Goal: Task Accomplishment & Management: Manage account settings

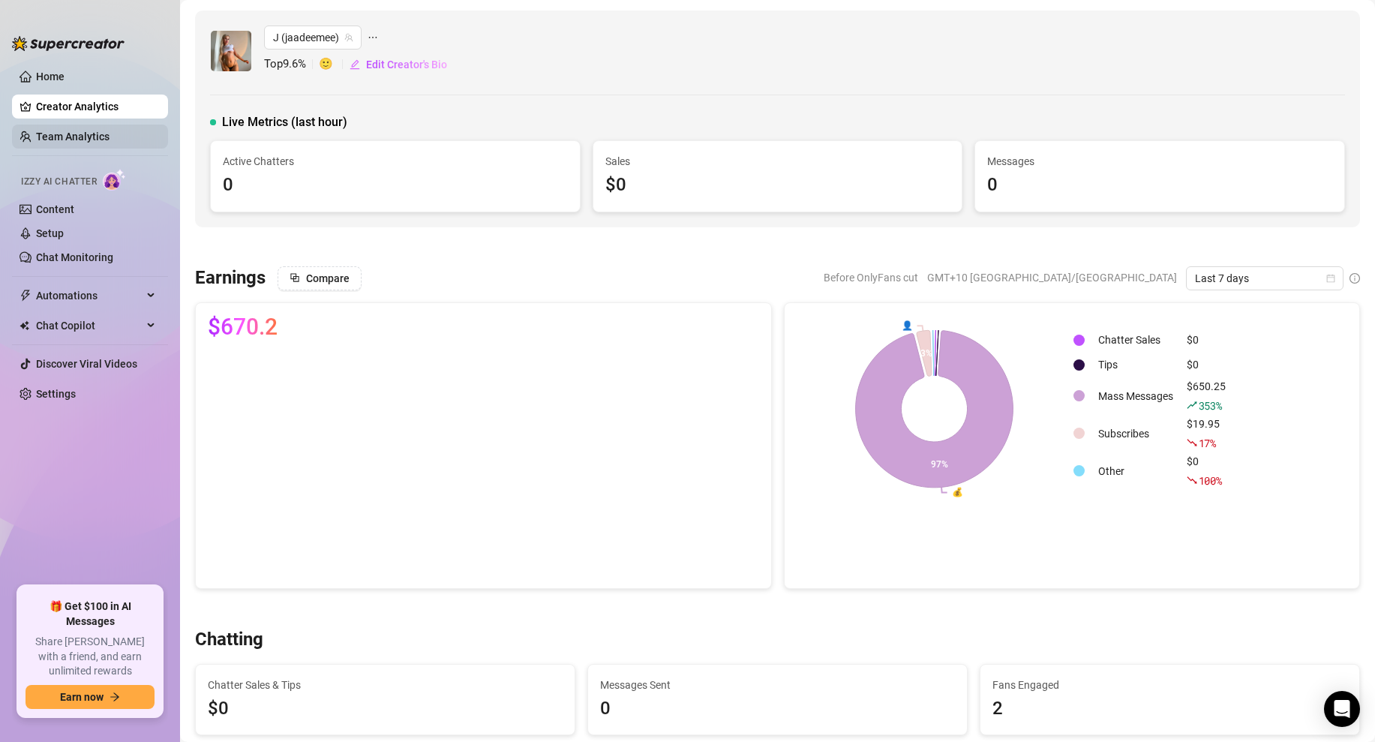
click at [79, 140] on link "Team Analytics" at bounding box center [73, 137] width 74 height 12
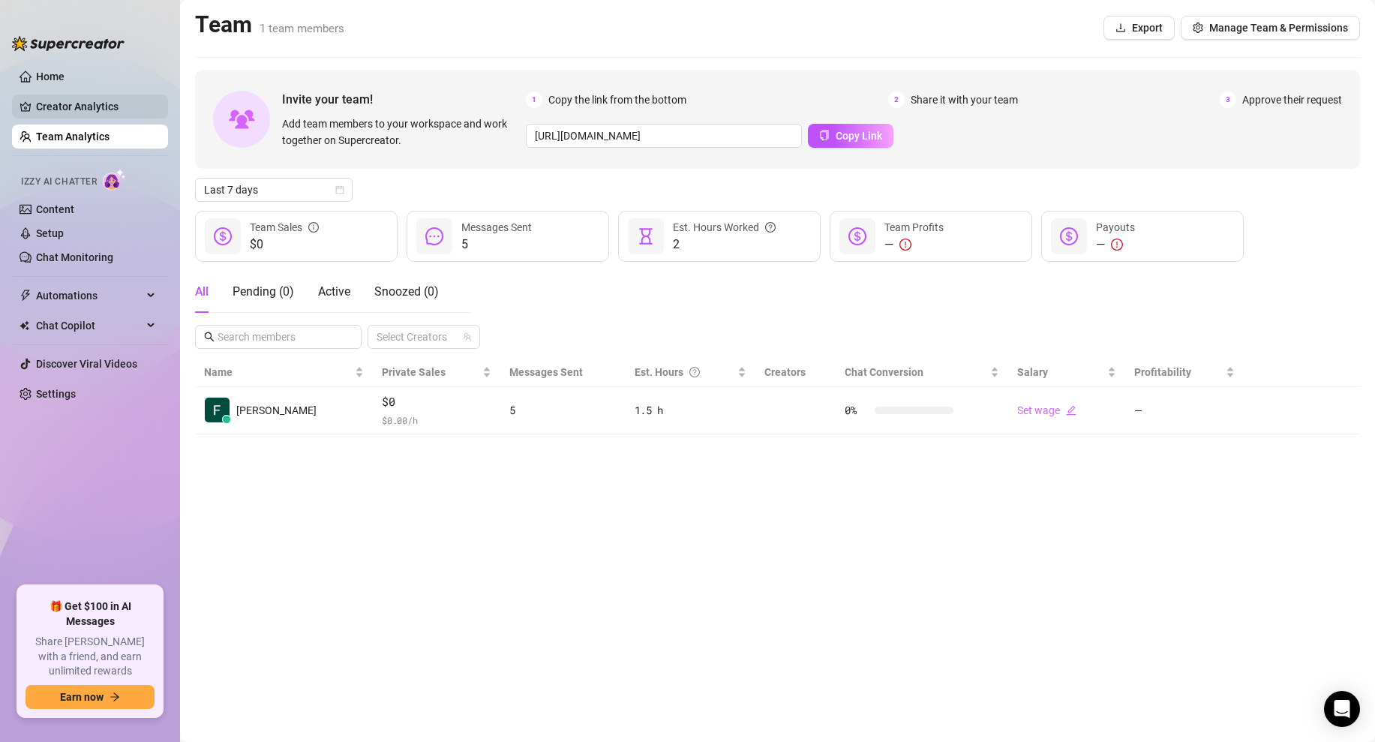
click at [60, 111] on link "Creator Analytics" at bounding box center [96, 107] width 120 height 24
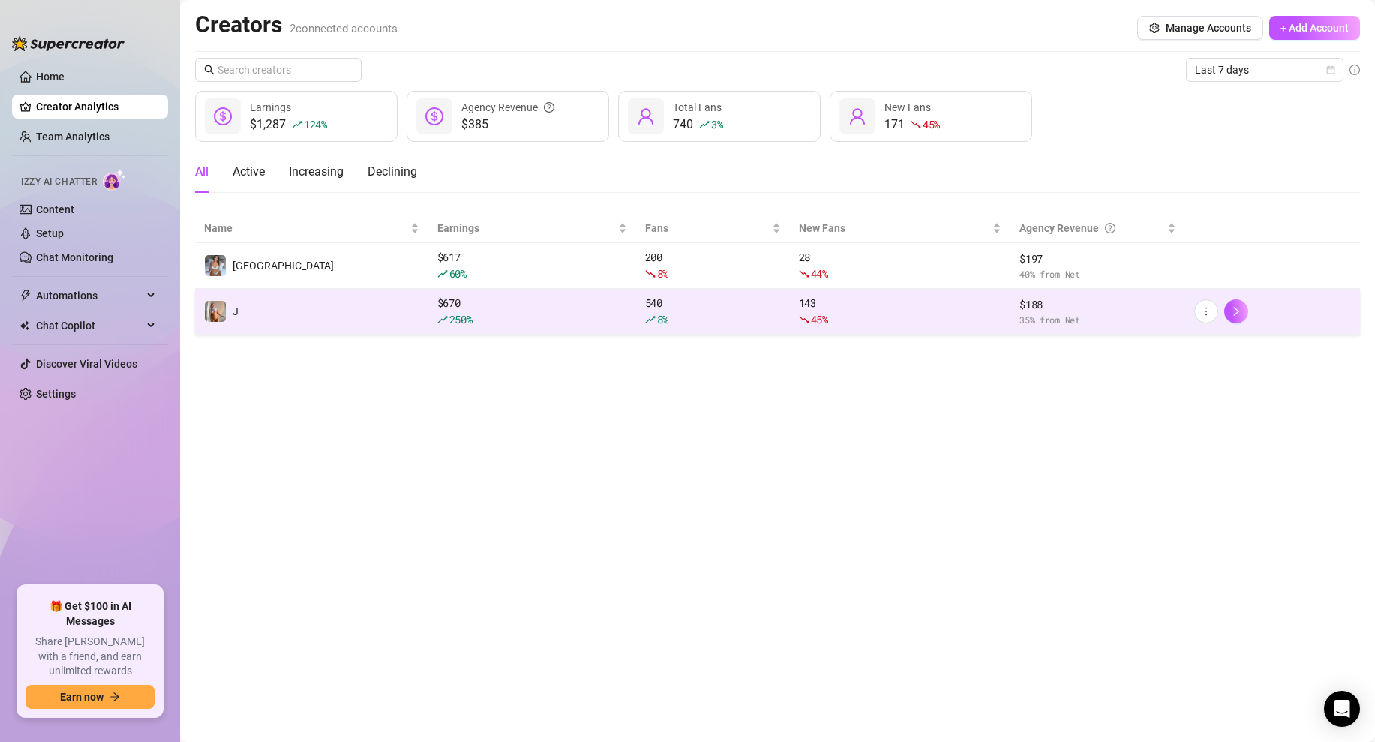
click at [260, 295] on td "J" at bounding box center [311, 312] width 233 height 46
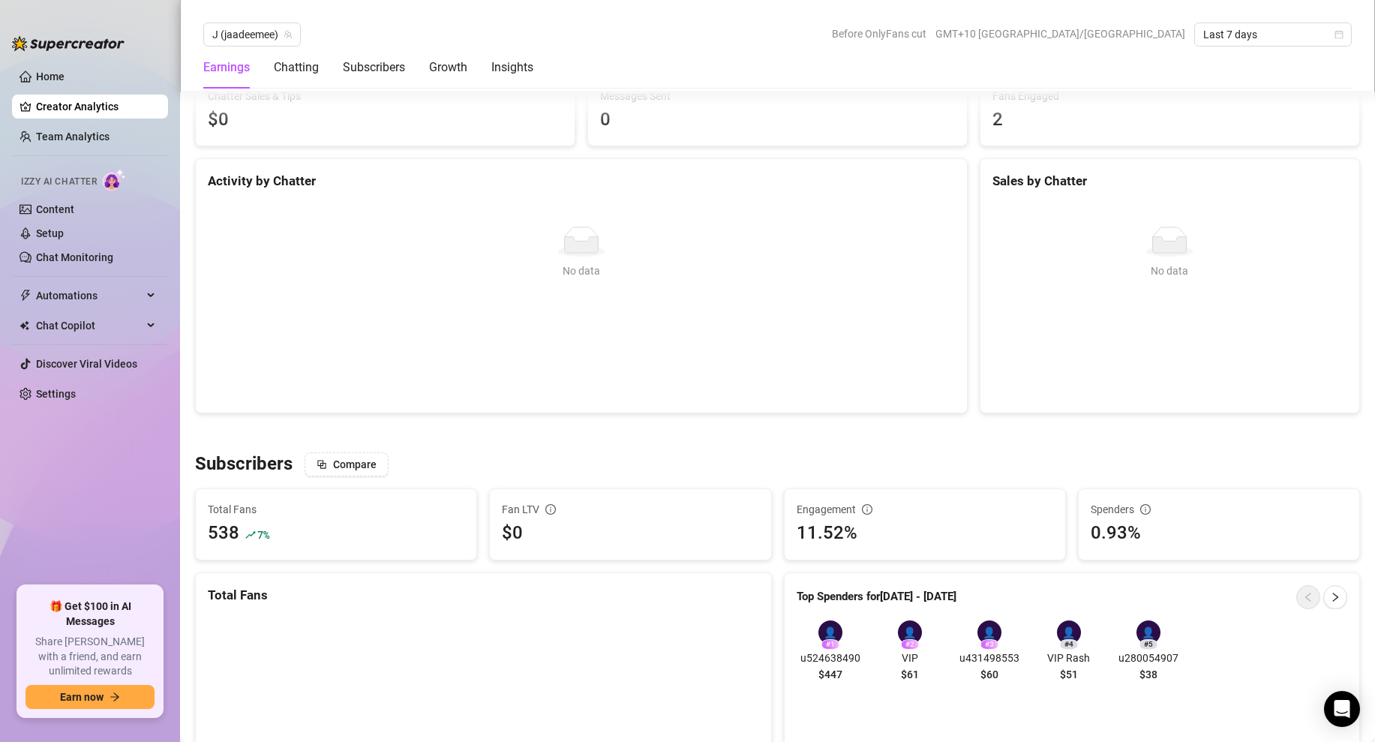
scroll to position [607, 0]
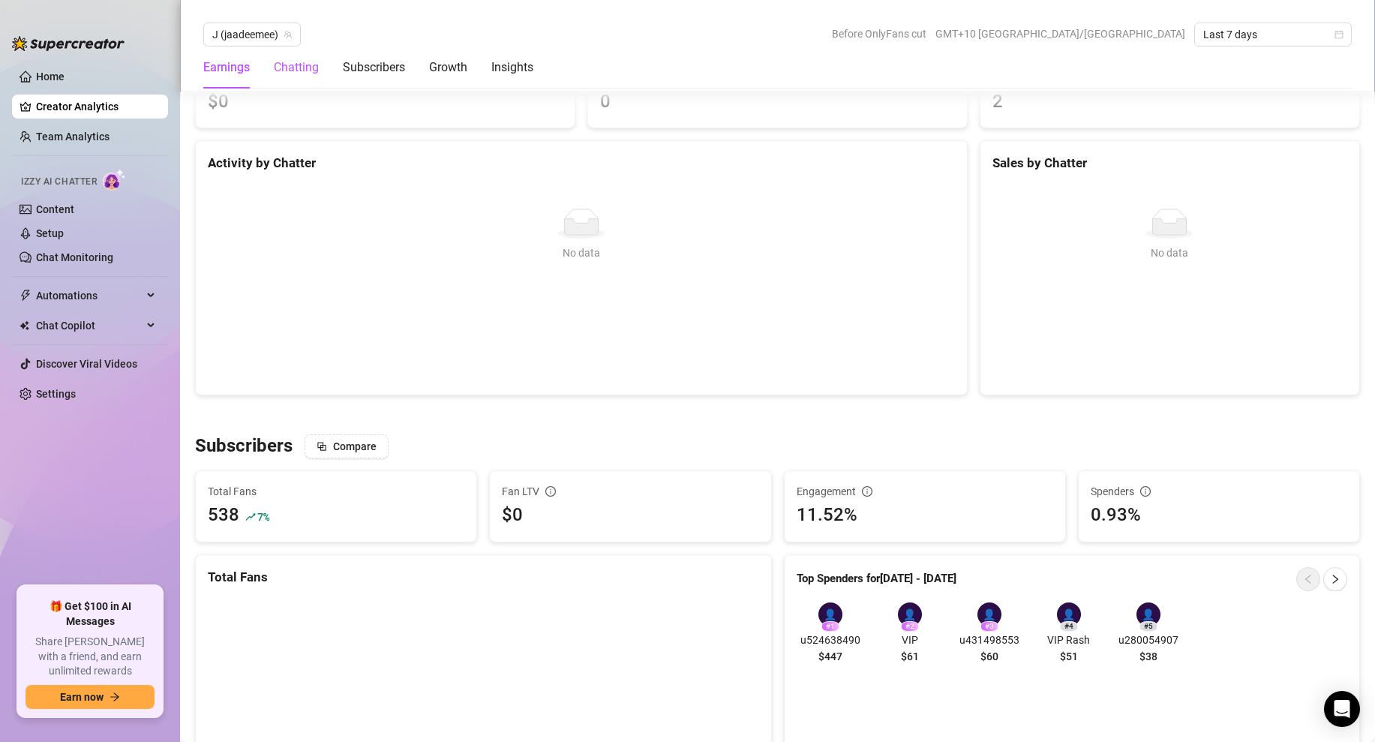
click at [295, 68] on div "Chatting" at bounding box center [296, 68] width 45 height 18
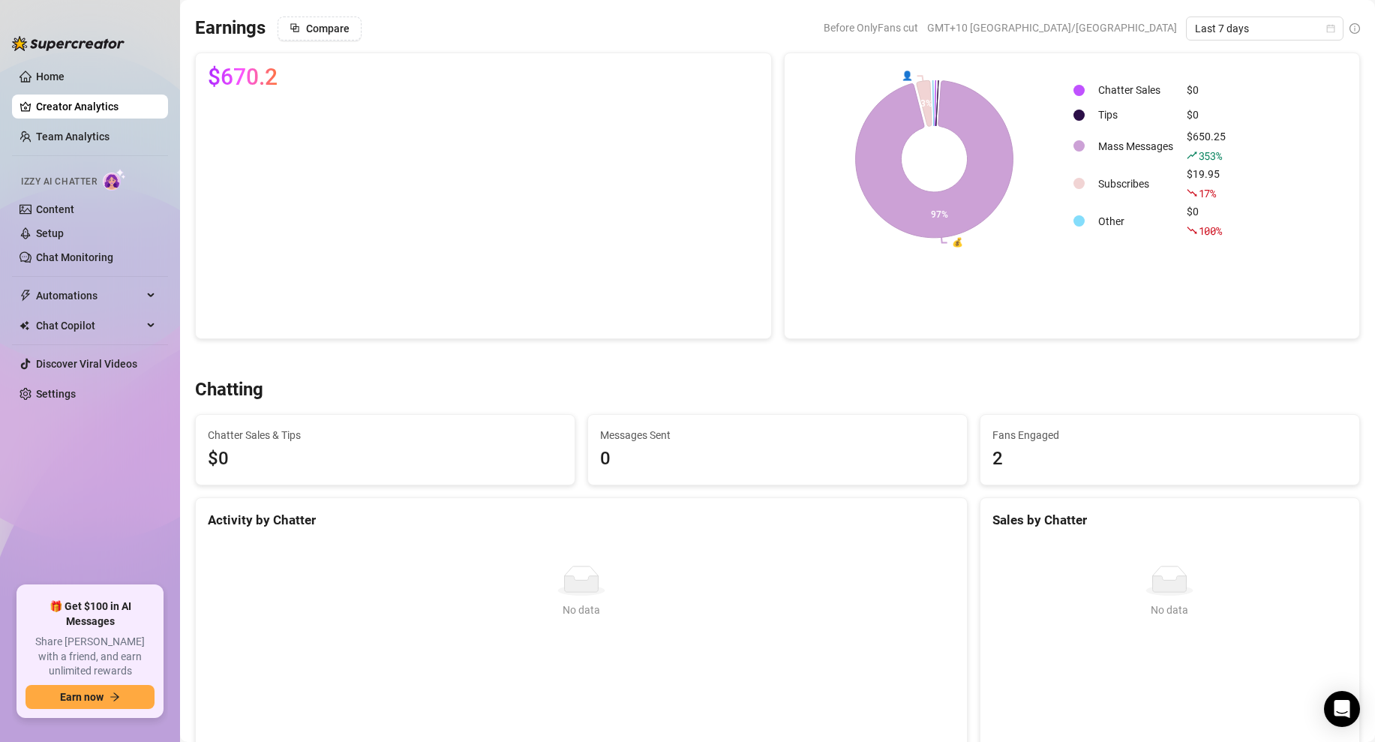
scroll to position [0, 0]
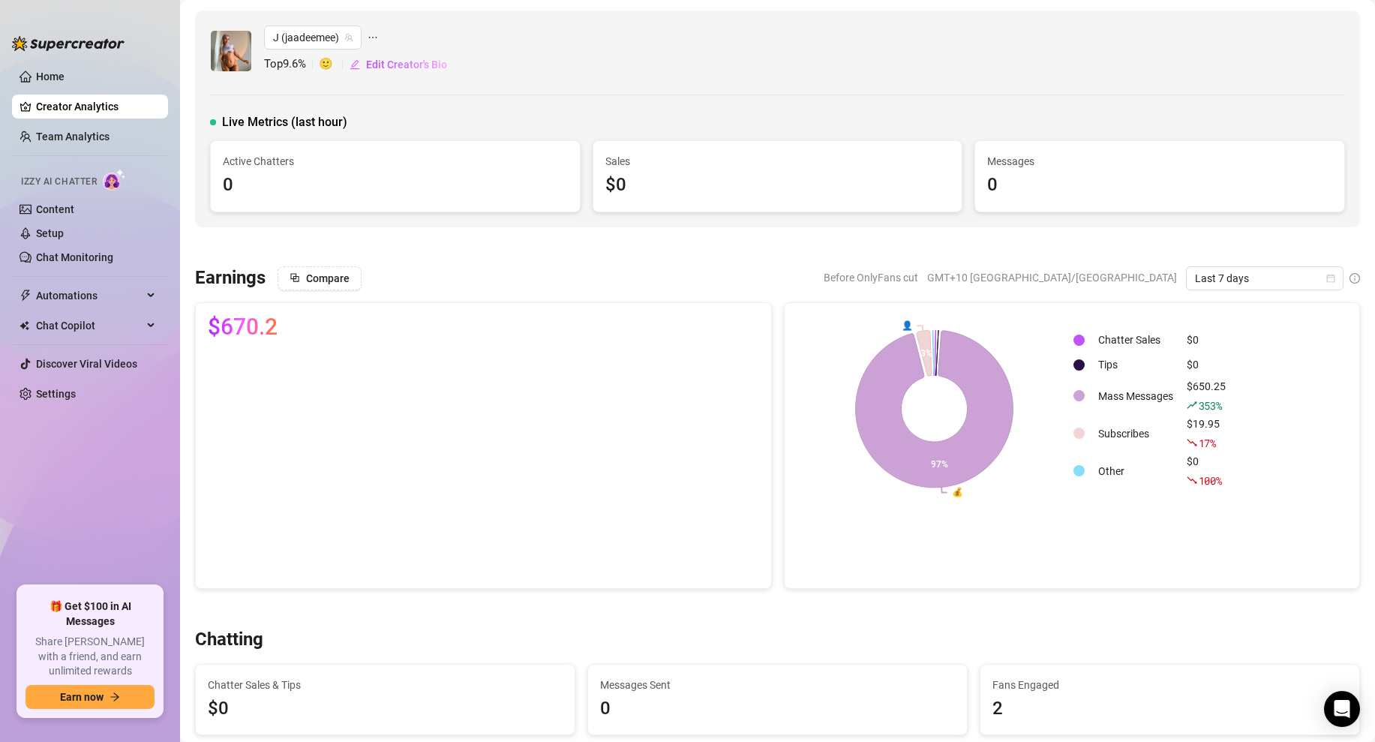
click at [291, 132] on div "Live Metrics (last hour) Active Chatters 0 Sales $0 Messages 0" at bounding box center [777, 162] width 1135 height 99
click at [1241, 281] on span "Last 7 days" at bounding box center [1265, 278] width 140 height 23
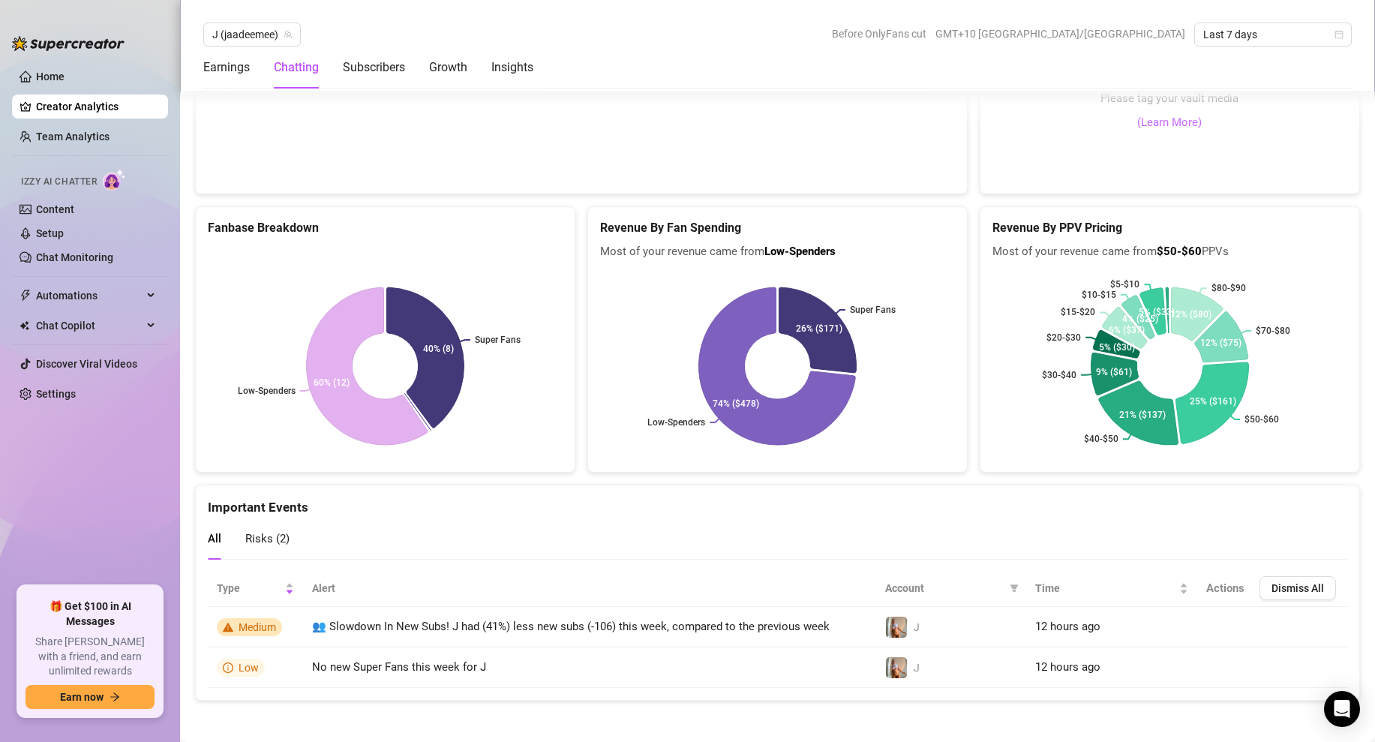
scroll to position [3058, 0]
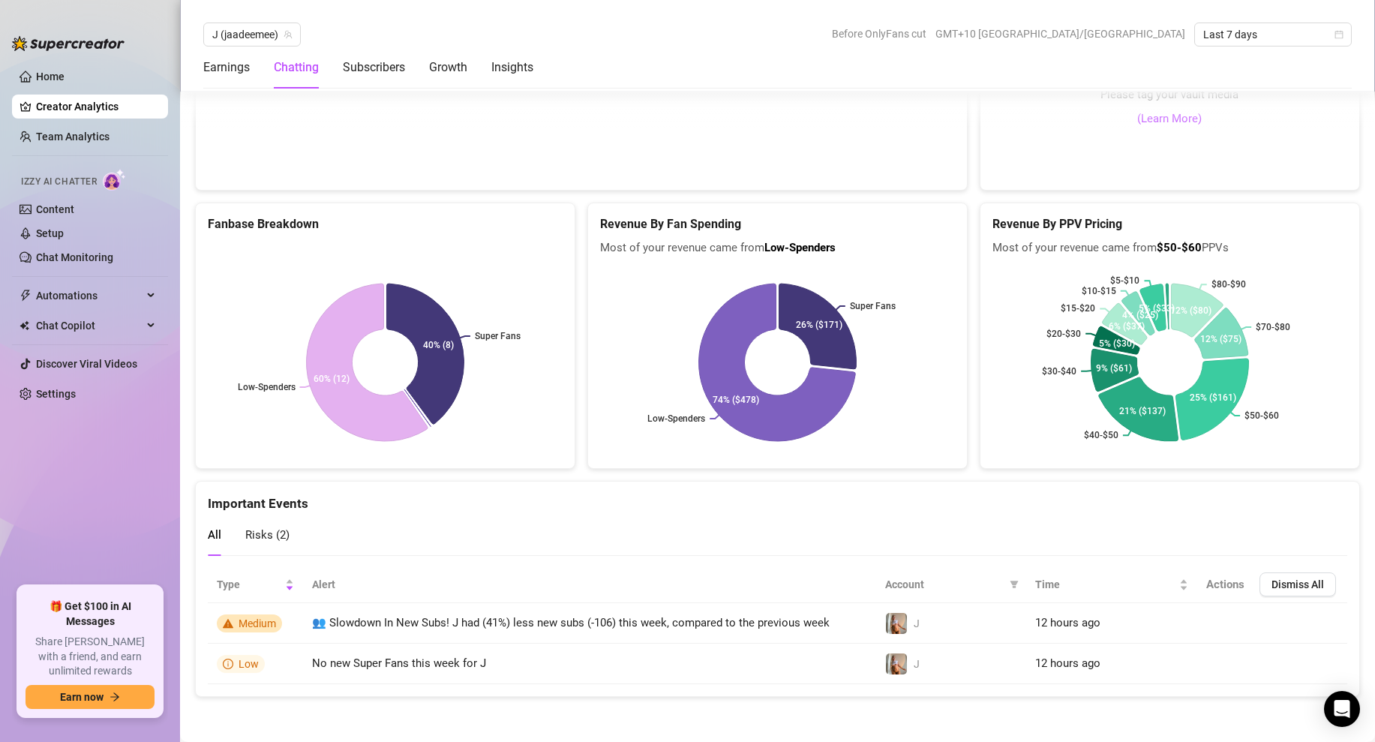
click at [287, 534] on span "Risks ( 2 )" at bounding box center [267, 535] width 44 height 14
click at [236, 528] on div "All Risks ( 2 )" at bounding box center [249, 535] width 82 height 43
click at [221, 536] on div "All Risks ( 2 )" at bounding box center [249, 535] width 82 height 43
click at [212, 536] on span "All" at bounding box center [215, 535] width 14 height 14
click at [83, 180] on span "Izzy AI Chatter" at bounding box center [59, 182] width 76 height 14
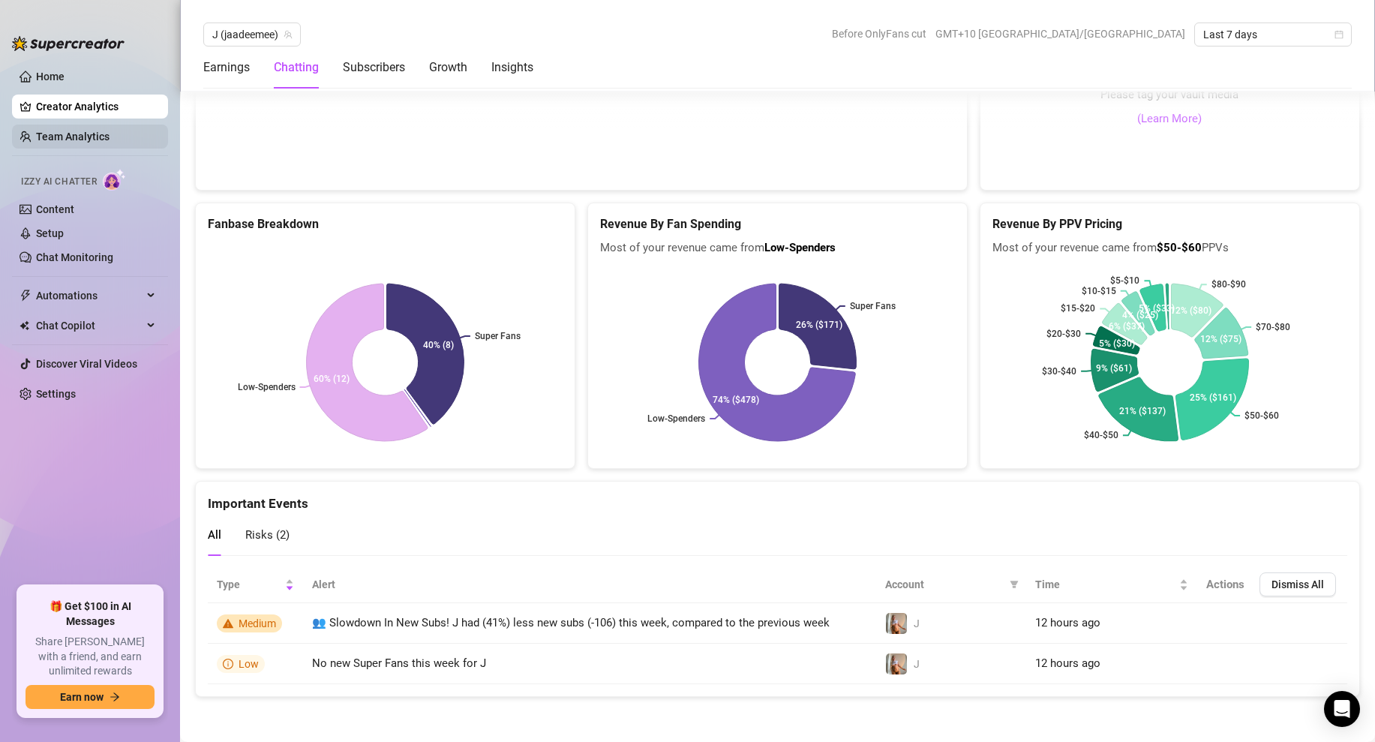
click at [55, 131] on link "Team Analytics" at bounding box center [73, 137] width 74 height 12
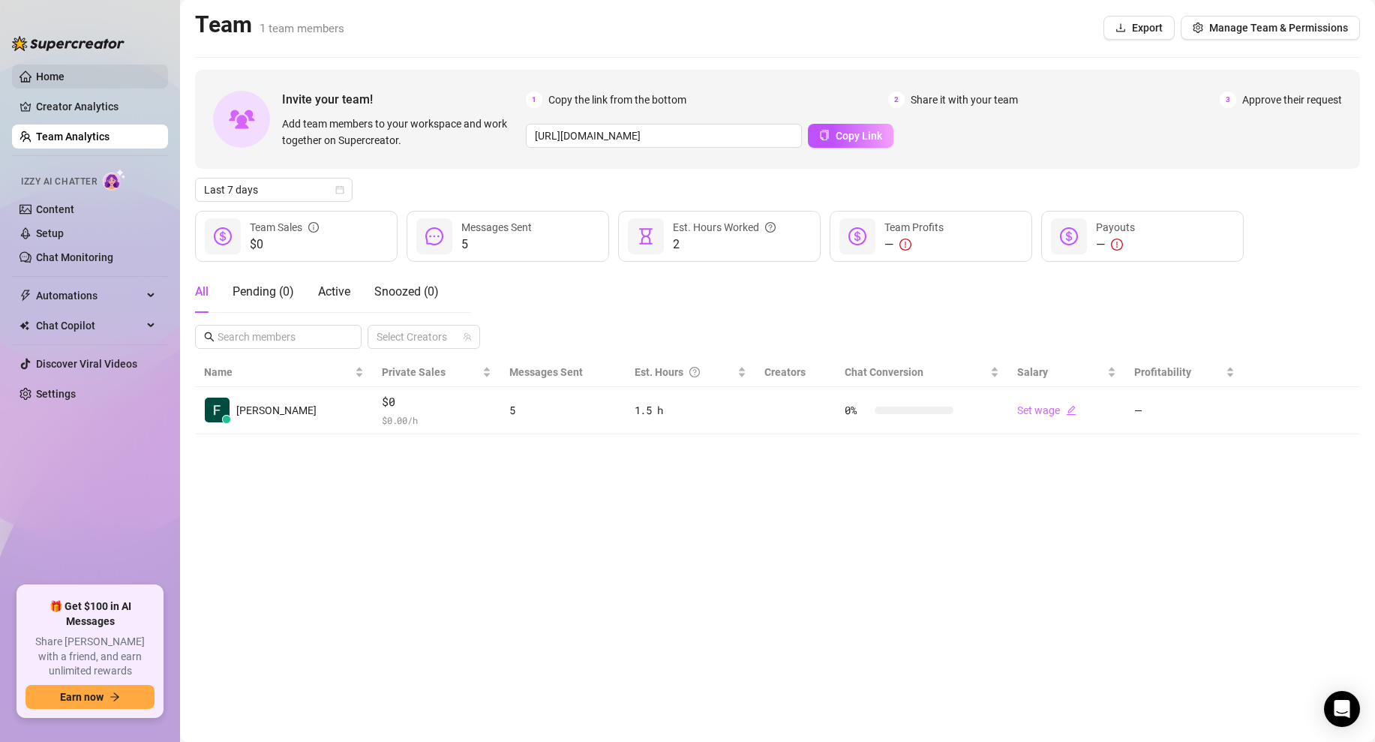
click at [65, 83] on link "Home" at bounding box center [50, 77] width 29 height 12
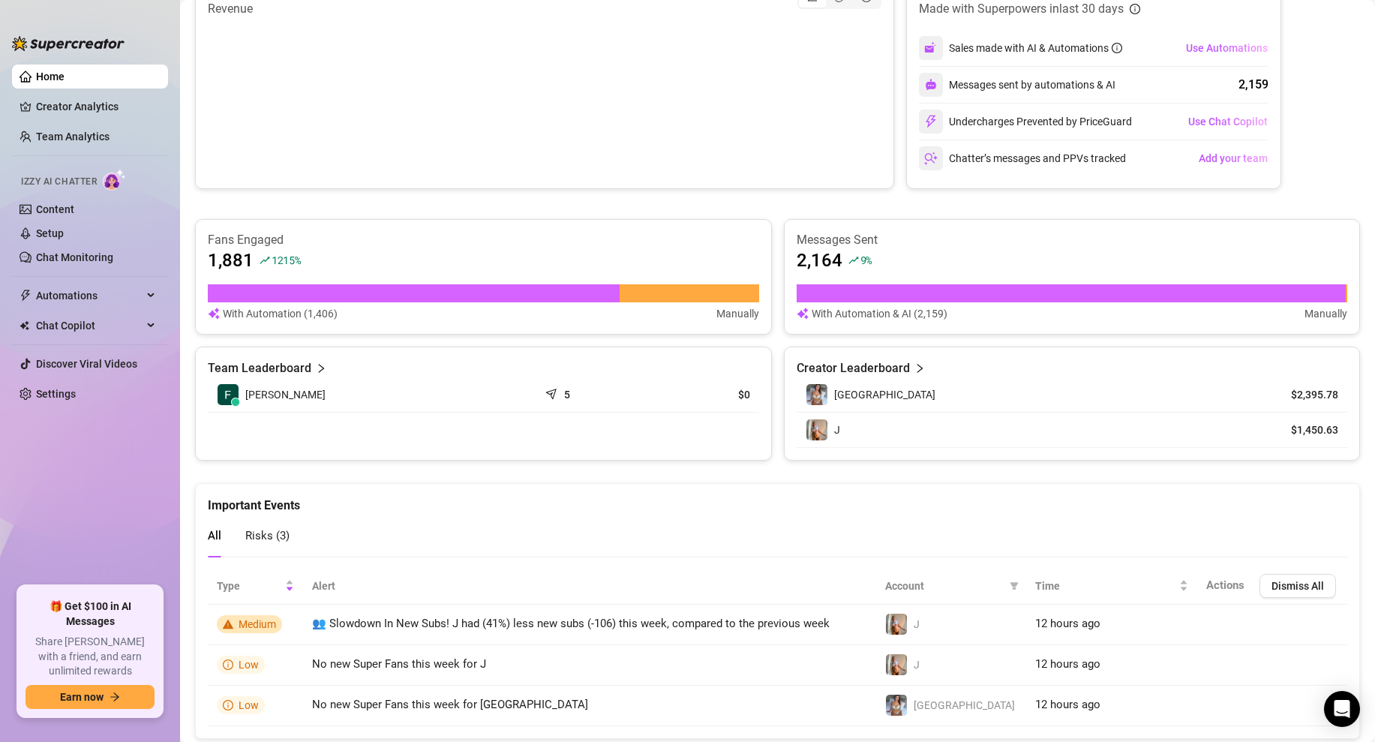
scroll to position [696, 0]
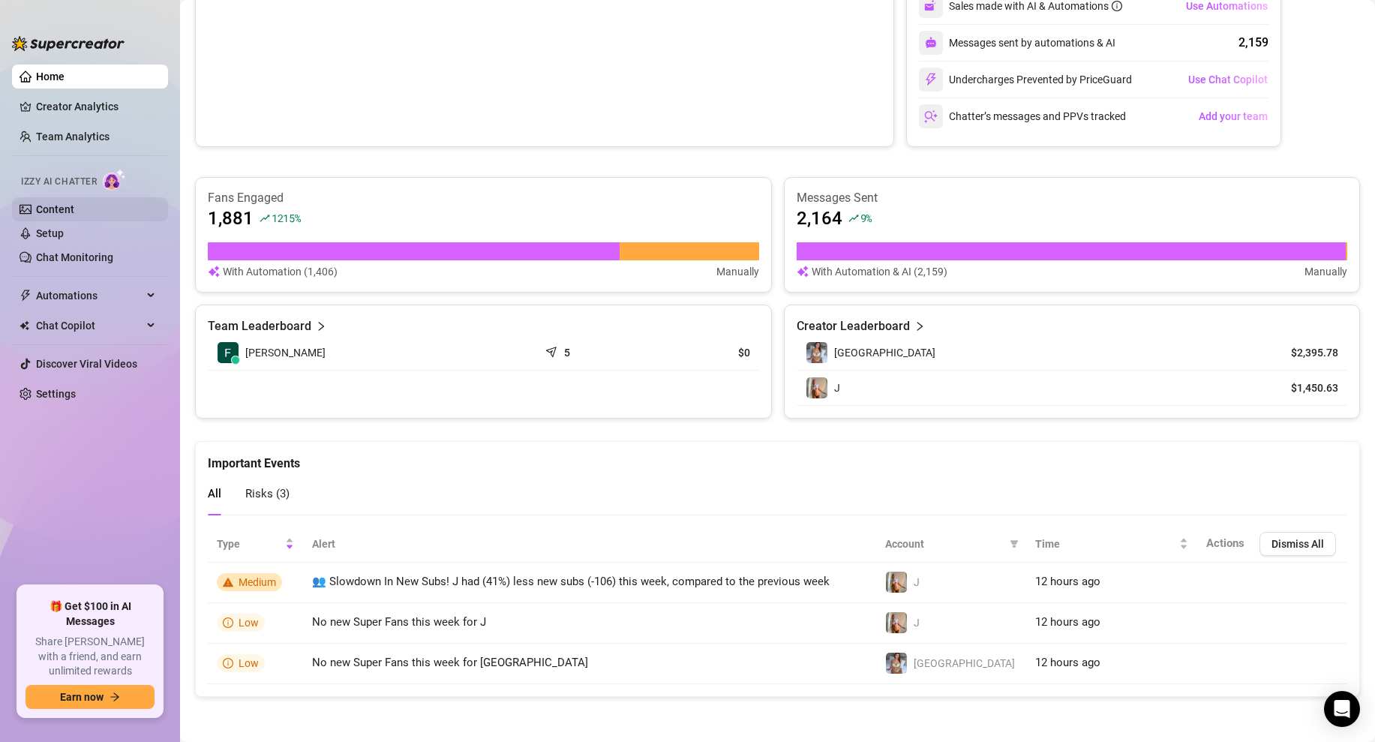
click at [63, 215] on link "Content" at bounding box center [55, 209] width 38 height 12
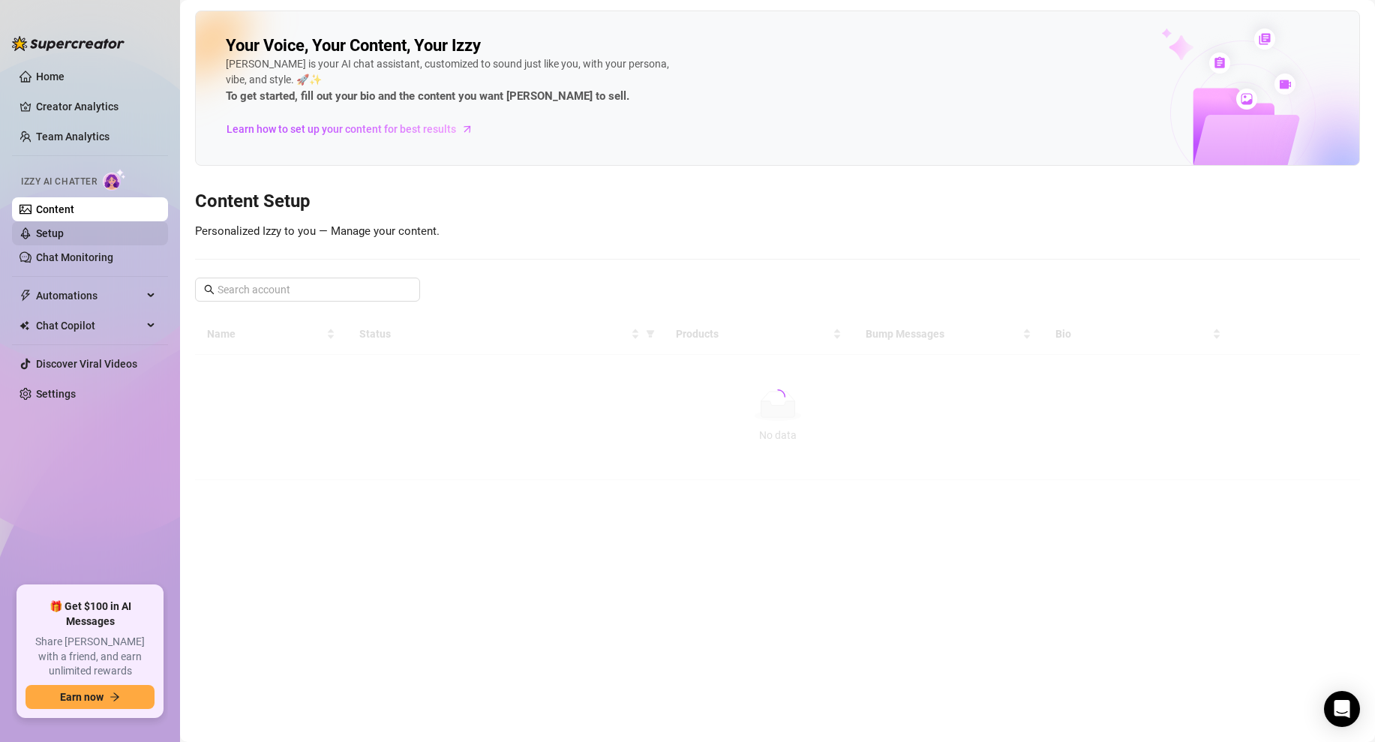
click at [63, 234] on link "Setup" at bounding box center [50, 233] width 28 height 12
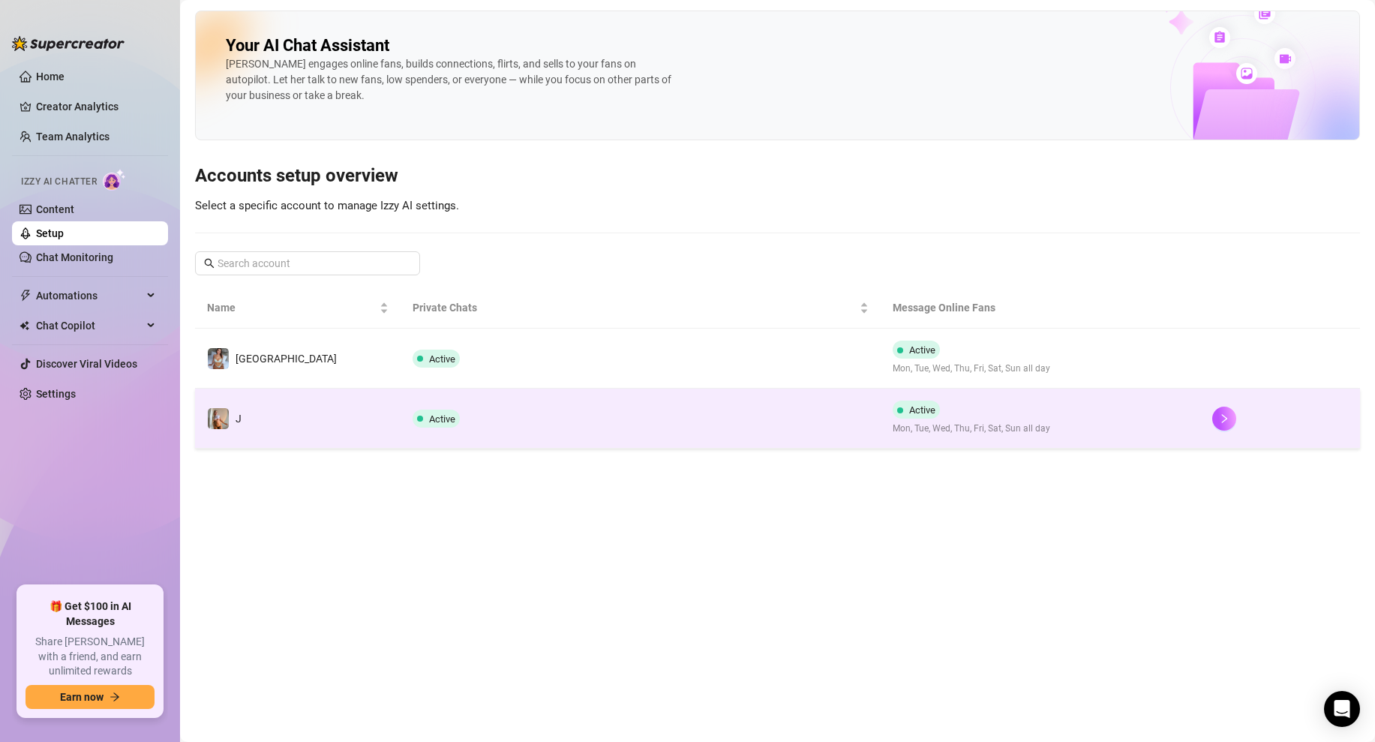
click at [366, 419] on td "J" at bounding box center [298, 419] width 206 height 60
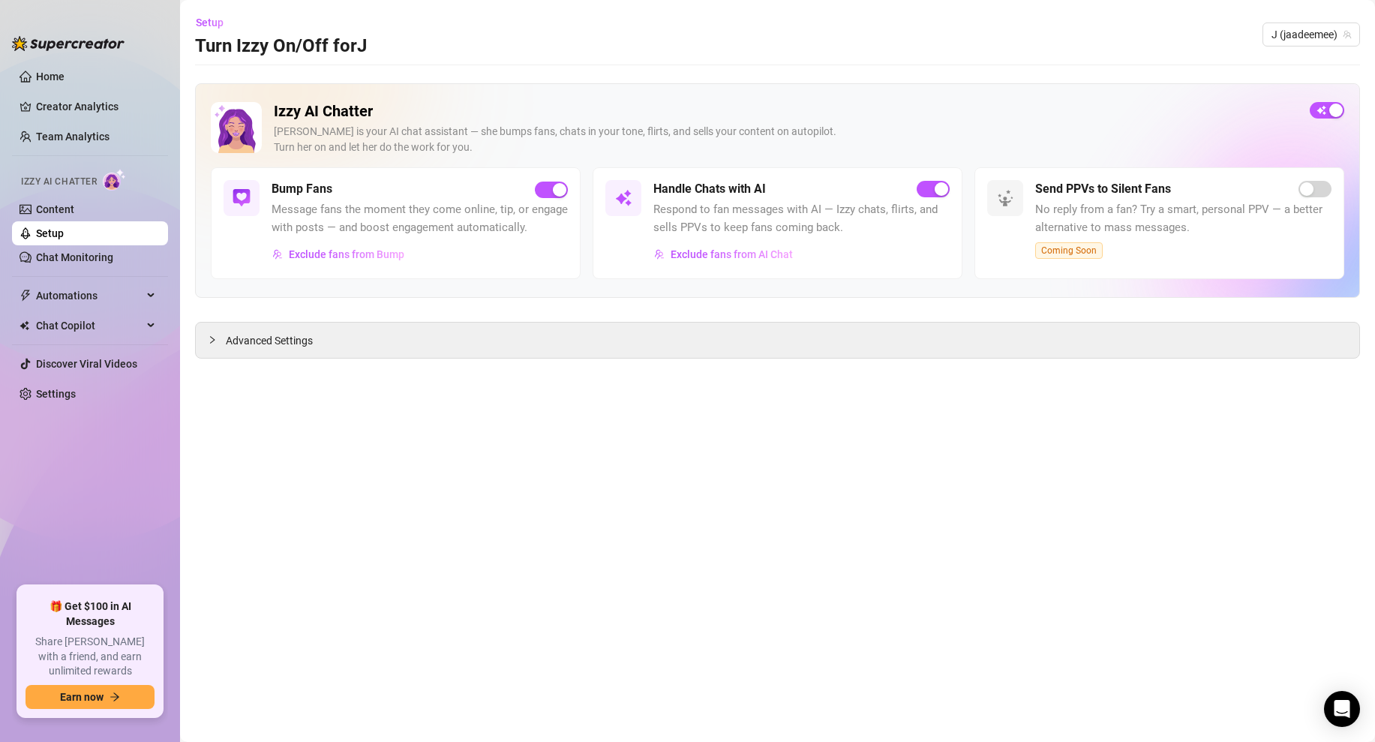
click at [335, 320] on div "Izzy AI Chatter [PERSON_NAME] is your AI chat assistant — she bumps fans, chats…" at bounding box center [777, 220] width 1165 height 275
click at [337, 337] on div "Advanced Settings" at bounding box center [777, 340] width 1163 height 35
click at [238, 329] on div "Advanced Settings" at bounding box center [777, 340] width 1163 height 35
click at [235, 340] on span "Advanced Settings" at bounding box center [269, 340] width 87 height 17
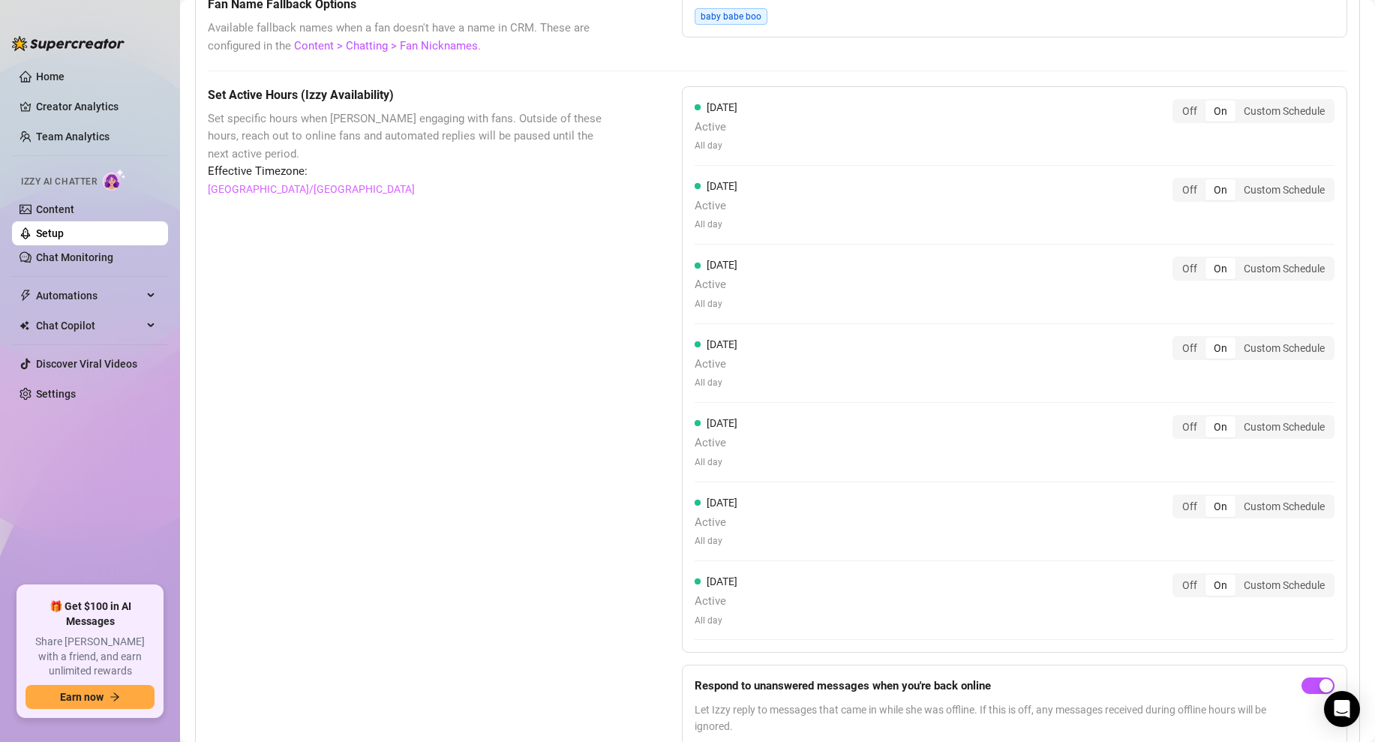
scroll to position [1265, 0]
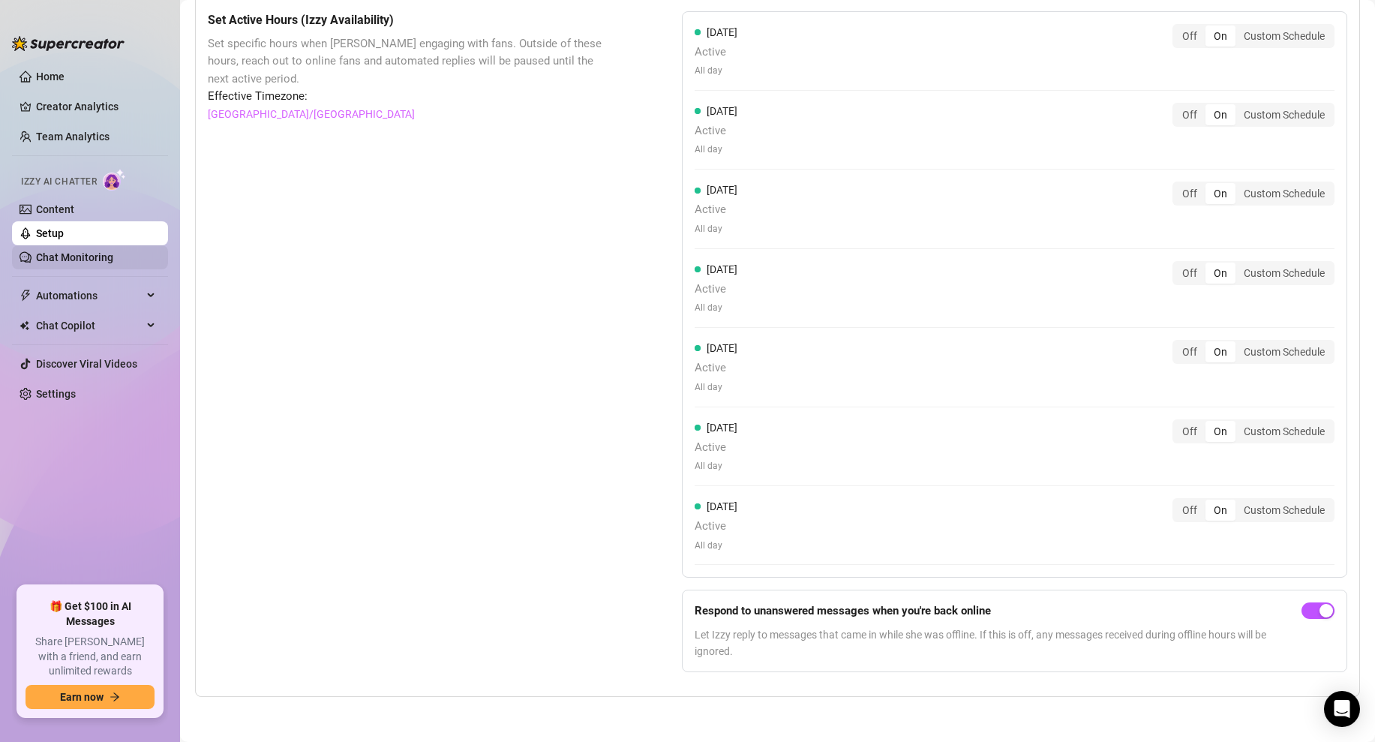
click at [106, 262] on link "Chat Monitoring" at bounding box center [74, 257] width 77 height 12
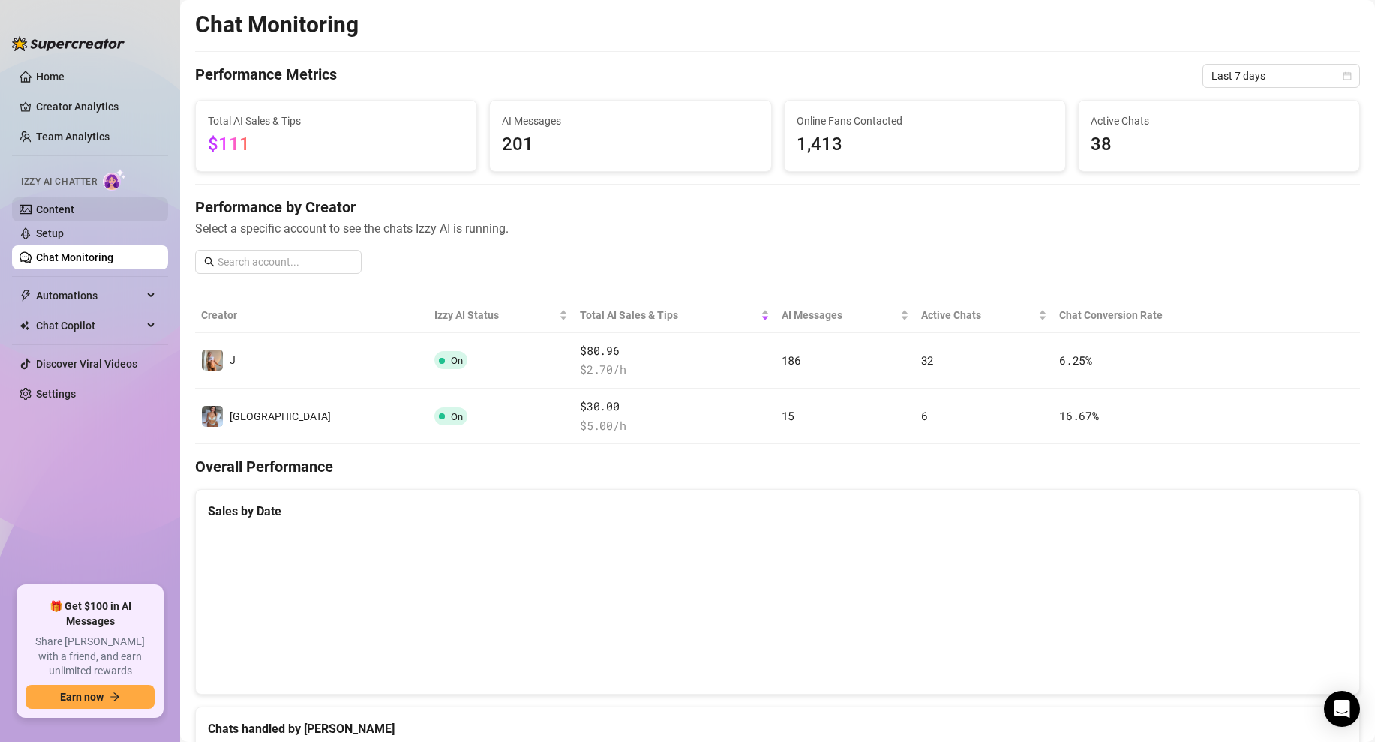
click at [74, 209] on link "Content" at bounding box center [55, 209] width 38 height 12
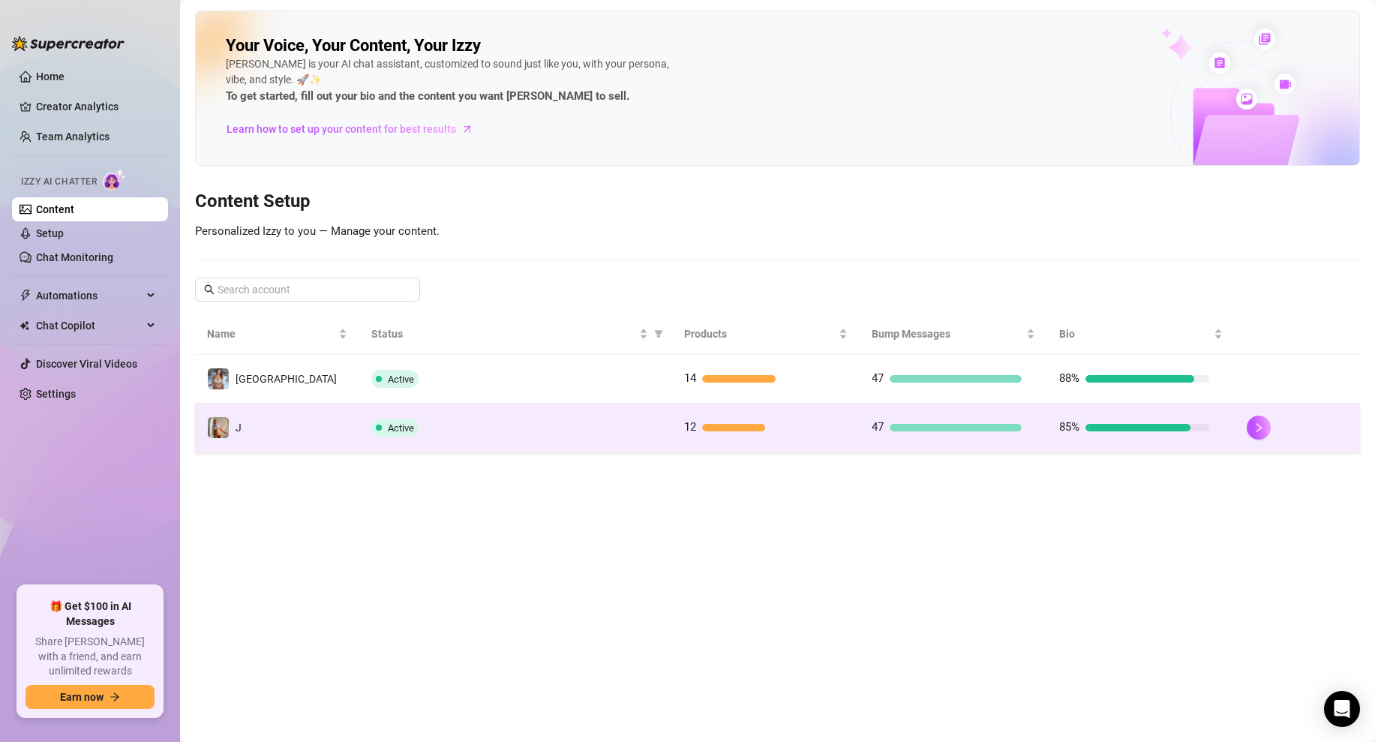
click at [232, 415] on td "J" at bounding box center [277, 428] width 164 height 49
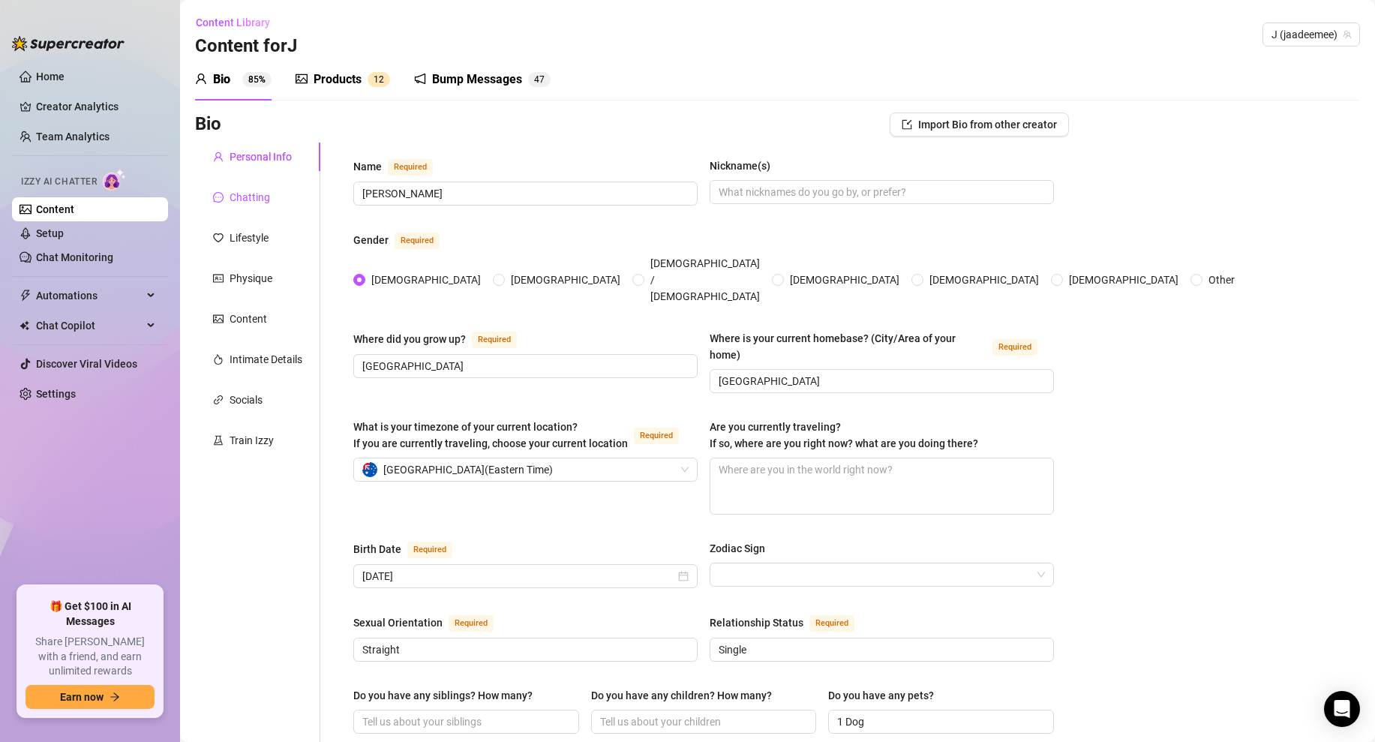
click at [264, 189] on div "Chatting" at bounding box center [250, 197] width 41 height 17
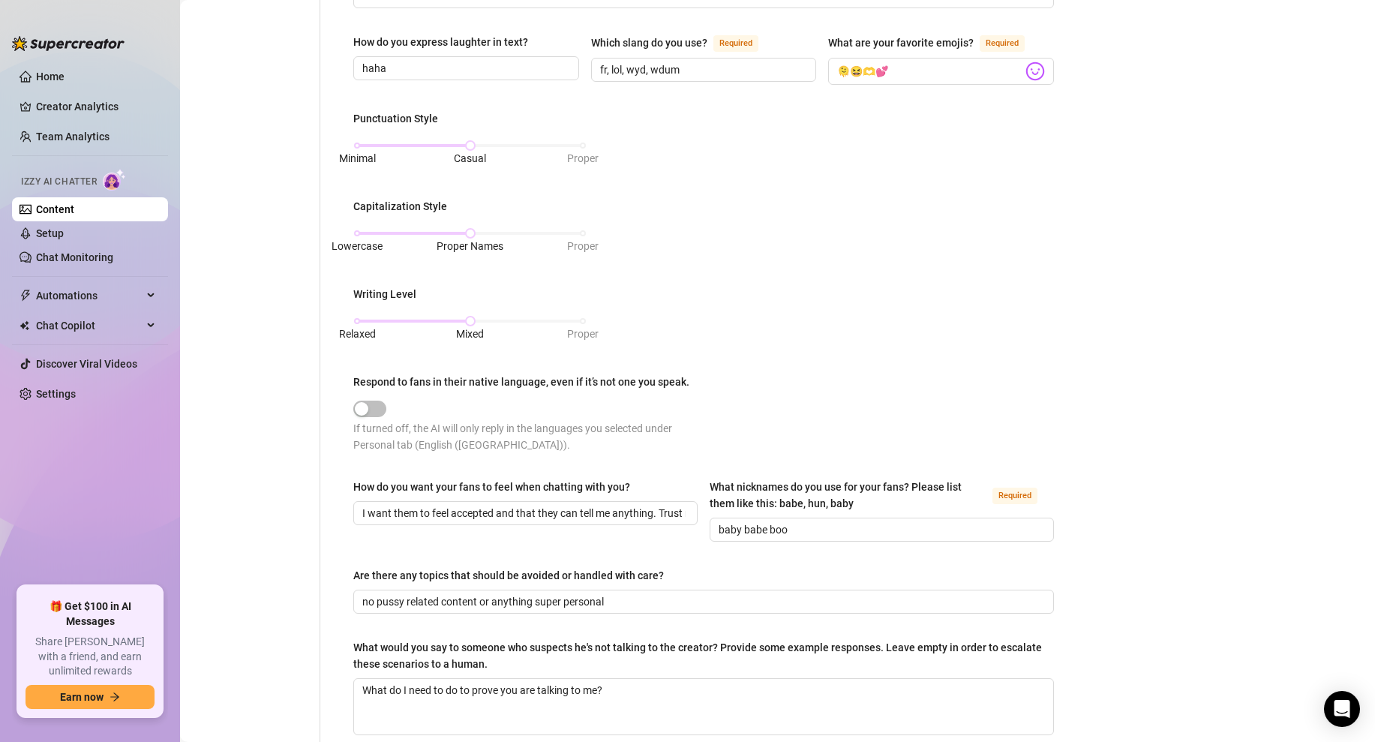
scroll to position [652, 0]
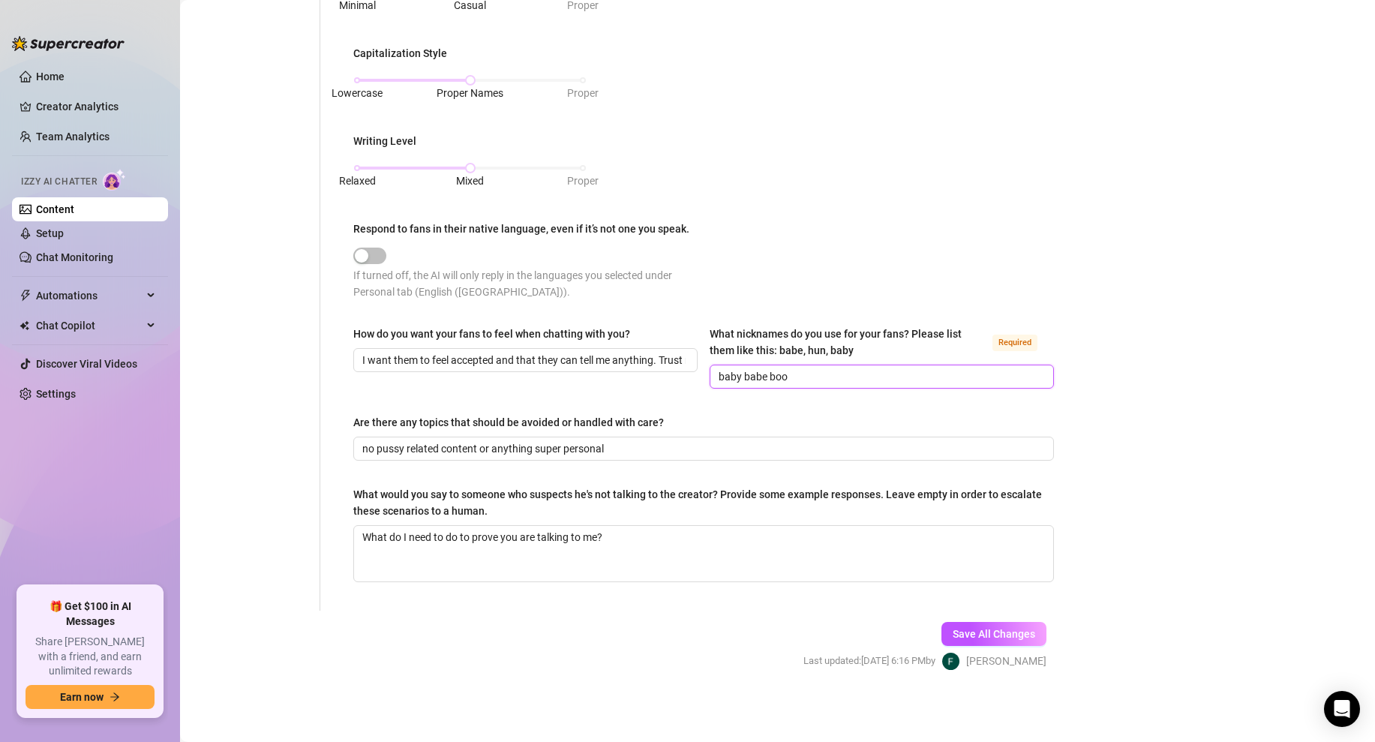
click at [743, 374] on input "baby babe boo" at bounding box center [880, 376] width 323 height 17
click at [773, 375] on input "baby, babe boo" at bounding box center [880, 376] width 323 height 17
click at [805, 371] on input "baby, babe, boo" at bounding box center [880, 376] width 323 height 17
type input "baby, babe, boo"
click at [995, 623] on button "Save All Changes" at bounding box center [993, 634] width 105 height 24
